Goal: Task Accomplishment & Management: Use online tool/utility

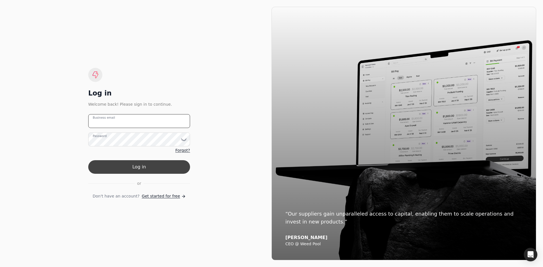
type email "[EMAIL_ADDRESS][DOMAIN_NAME]"
click at [140, 167] on button "Log in" at bounding box center [139, 167] width 102 height 14
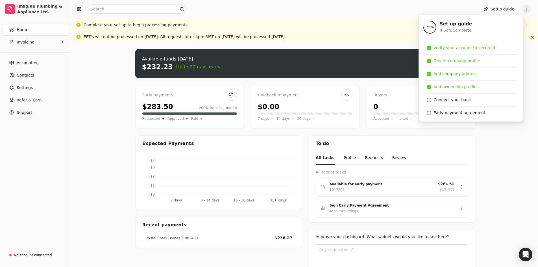
click at [519, 148] on div "Upload file: Drag your invoice here to upload or browse for files Available fun…" at bounding box center [305, 168] width 466 height 253
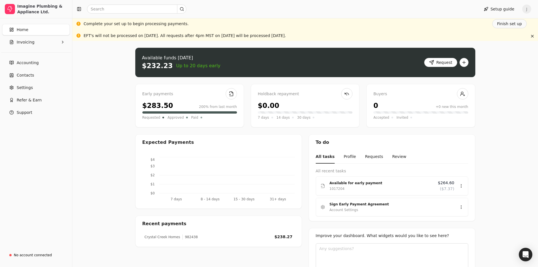
scroll to position [27, 0]
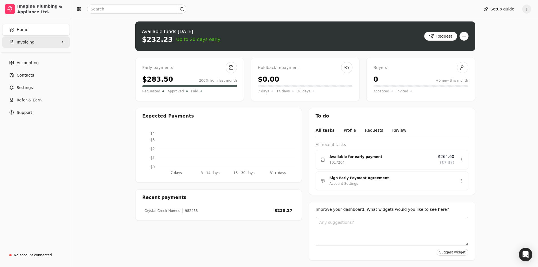
click at [32, 47] on button "Invoicing" at bounding box center [36, 41] width 68 height 11
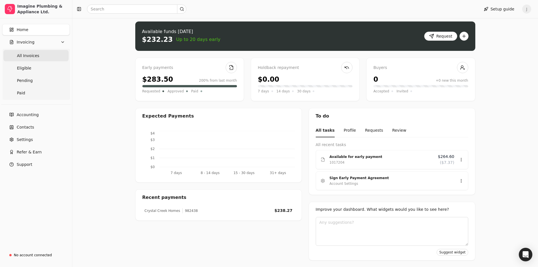
click at [27, 59] on Invoices "All Invoices" at bounding box center [35, 55] width 65 height 11
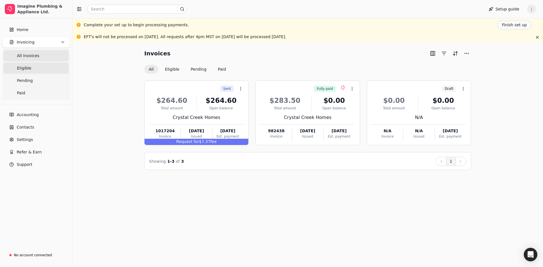
click at [22, 70] on span "Eligible" at bounding box center [24, 68] width 14 height 6
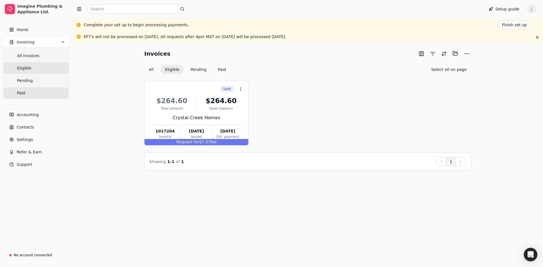
click at [27, 89] on link "Paid" at bounding box center [35, 92] width 65 height 11
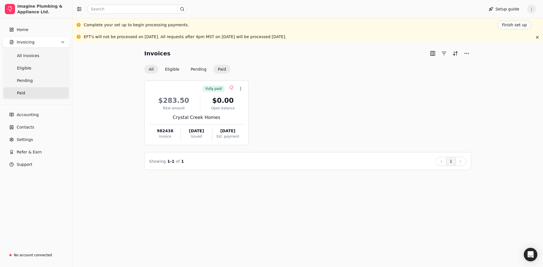
click at [152, 69] on button "All" at bounding box center [151, 69] width 14 height 9
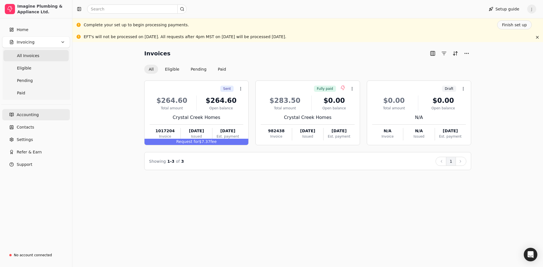
click at [27, 116] on span "Accounting" at bounding box center [28, 115] width 22 height 6
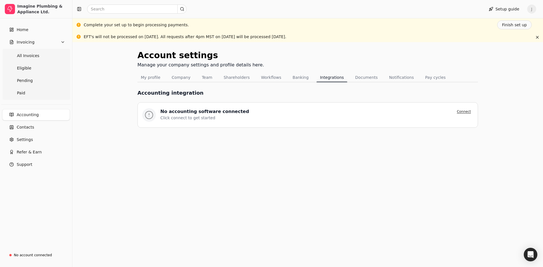
click at [468, 113] on button "Connect" at bounding box center [463, 111] width 19 height 7
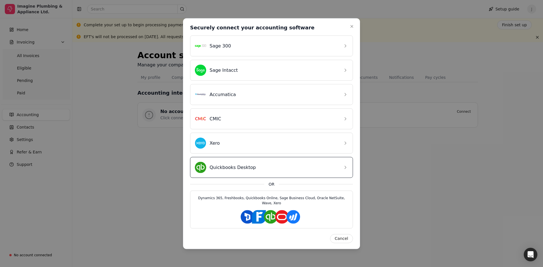
click at [341, 176] on div "Quickbooks Desktop" at bounding box center [271, 167] width 163 height 21
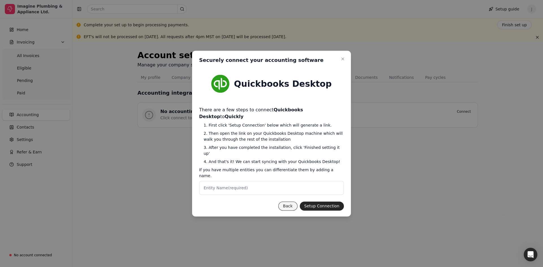
click at [289, 202] on button "Back" at bounding box center [287, 206] width 19 height 9
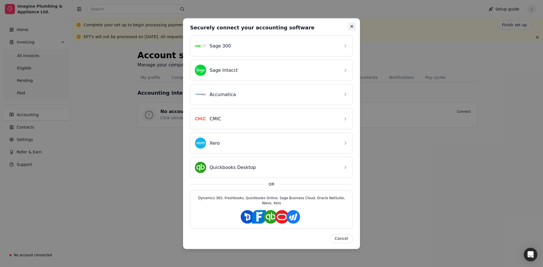
click at [349, 29] on icon "button" at bounding box center [351, 26] width 5 height 5
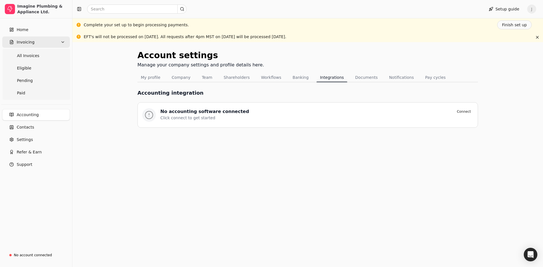
click at [31, 44] on span "Invoicing" at bounding box center [26, 42] width 18 height 6
click at [26, 42] on span "Invoicing" at bounding box center [26, 42] width 18 height 6
click at [31, 55] on span "All Invoices" at bounding box center [28, 56] width 22 height 6
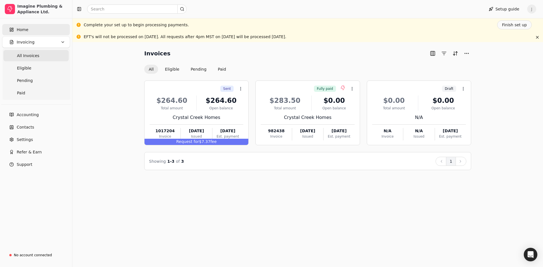
click at [19, 32] on span "Home" at bounding box center [23, 30] width 12 height 6
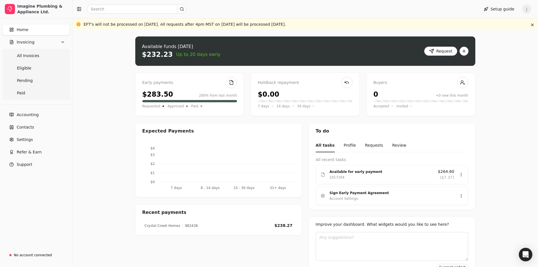
scroll to position [27, 0]
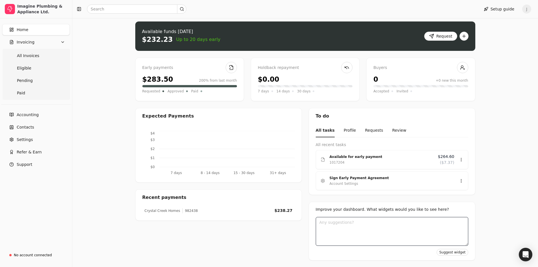
click at [407, 236] on textarea at bounding box center [392, 231] width 153 height 29
